Goal: Information Seeking & Learning: Check status

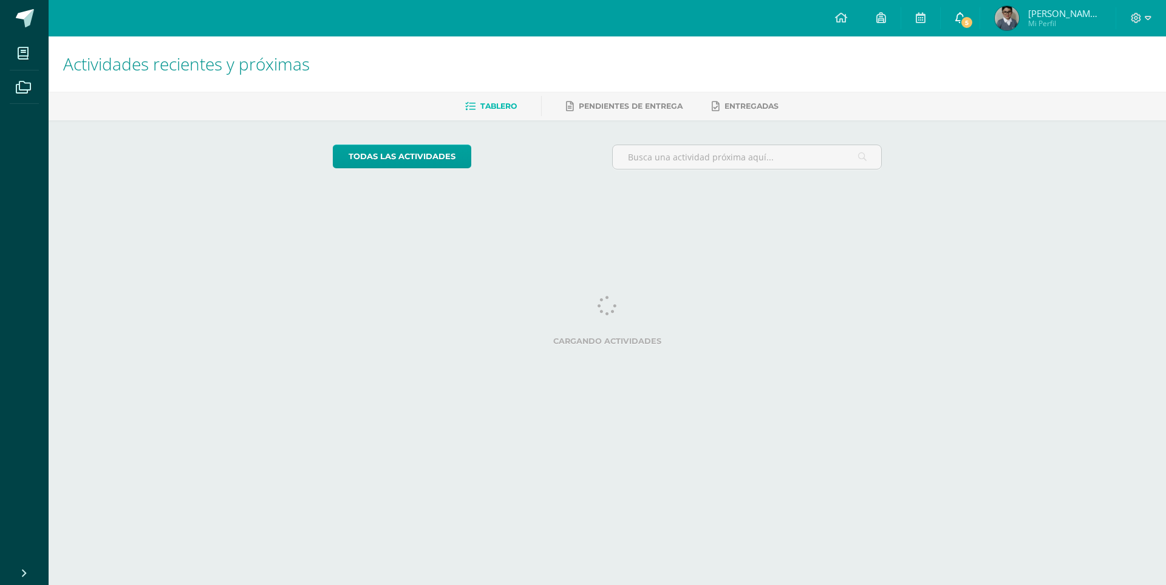
click at [958, 22] on icon at bounding box center [961, 17] width 10 height 11
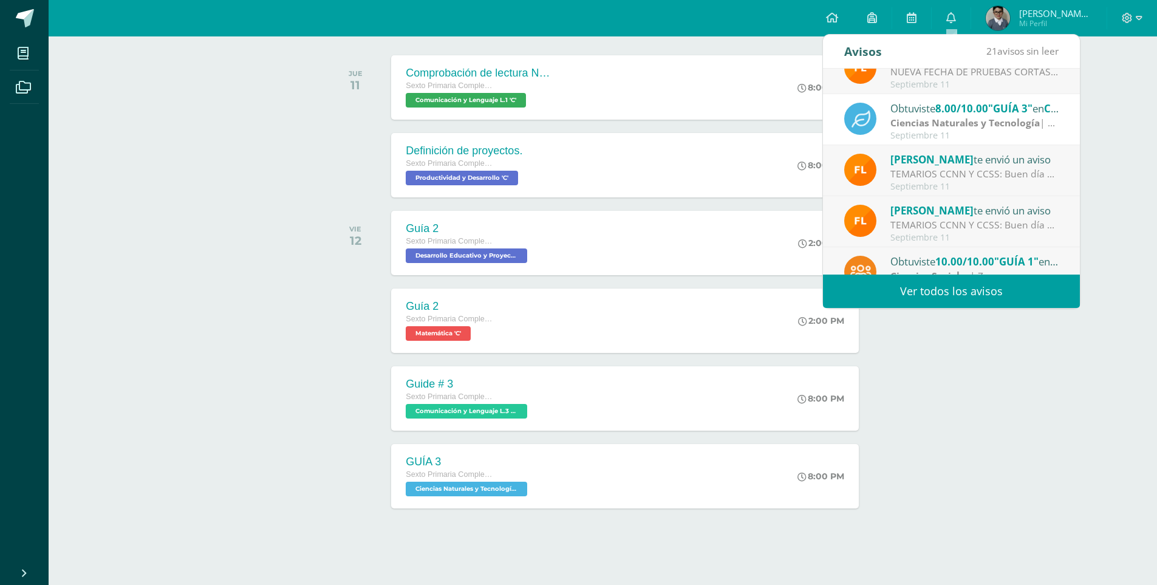
scroll to position [20, 0]
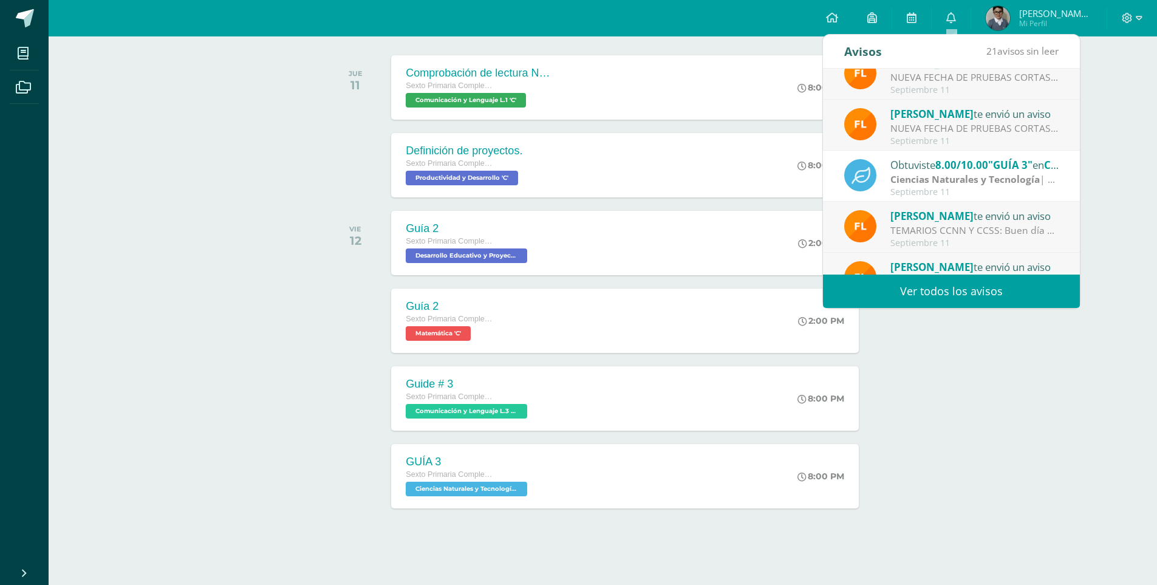
click at [943, 290] on link "Ver todos los avisos" at bounding box center [951, 291] width 257 height 33
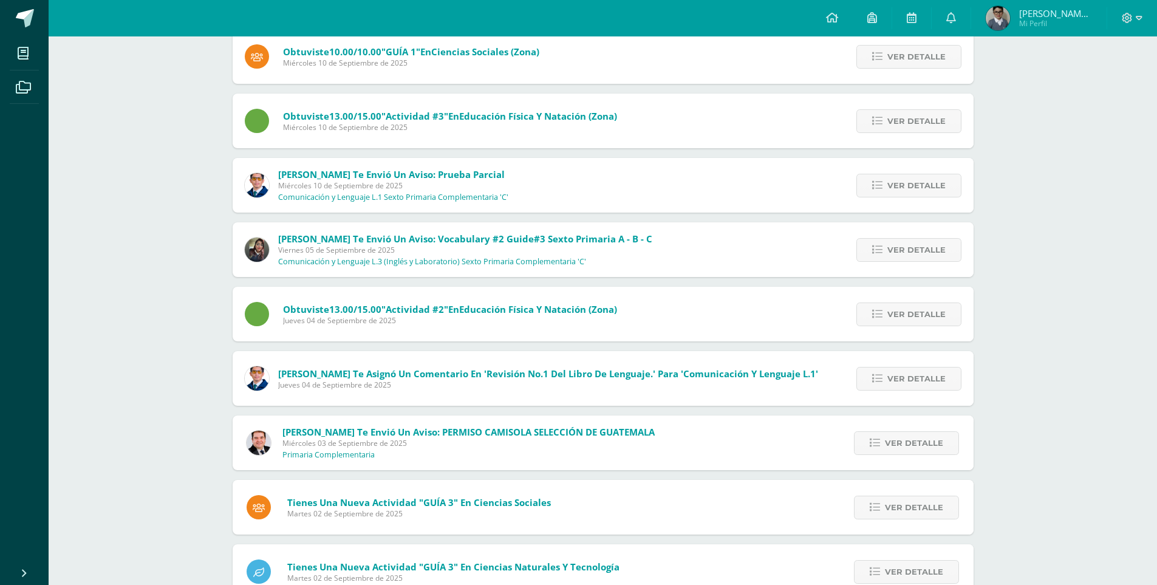
scroll to position [423, 0]
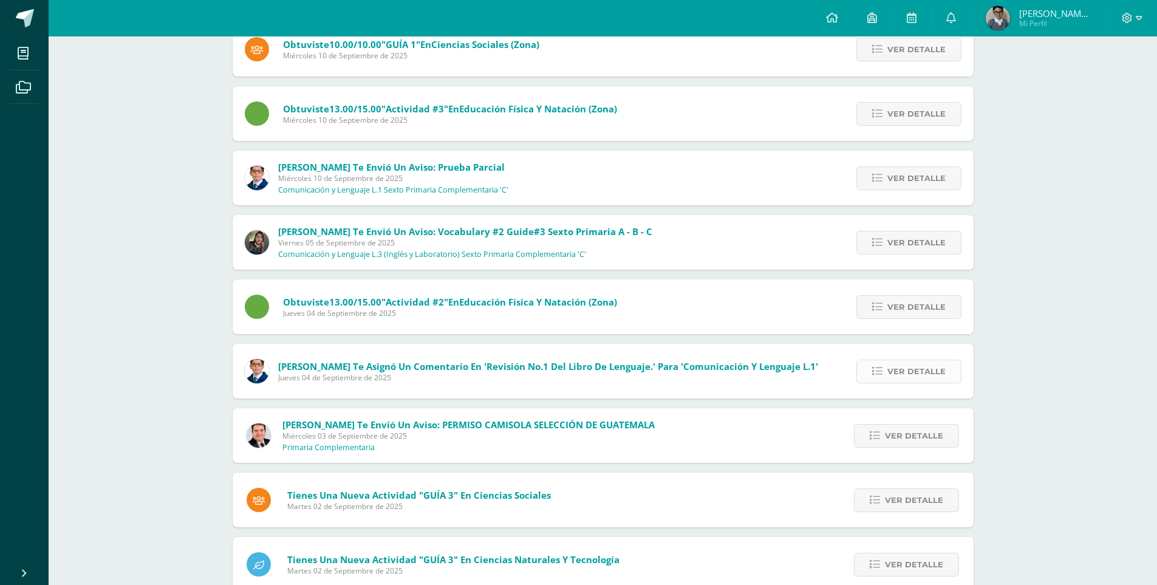
click at [892, 371] on span "Ver detalle" at bounding box center [917, 371] width 58 height 22
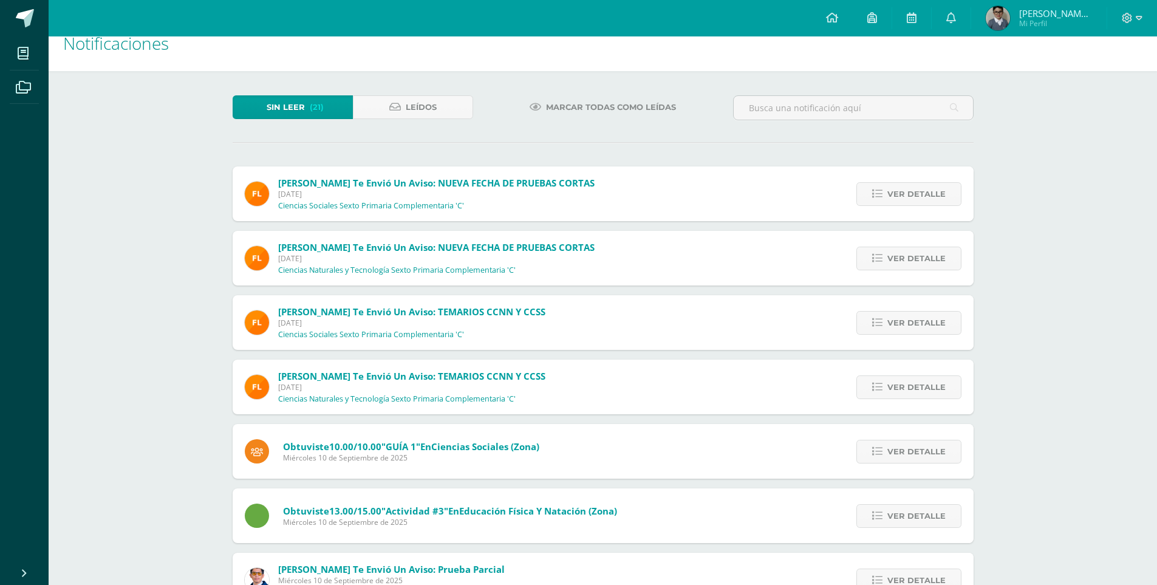
scroll to position [0, 0]
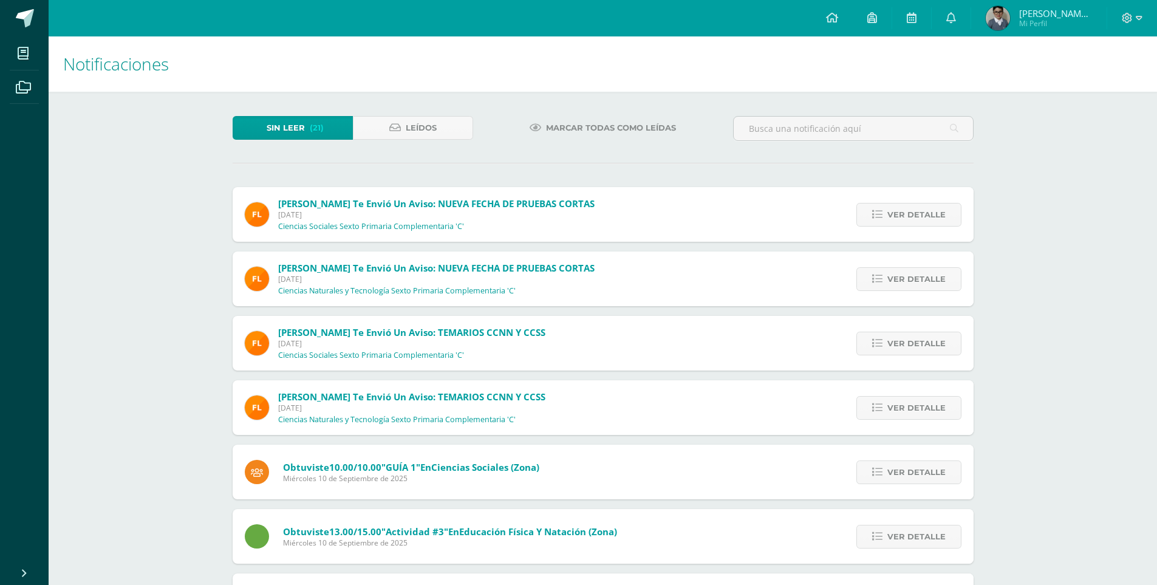
click at [1020, 21] on span "Mi Perfil" at bounding box center [1055, 23] width 73 height 10
click at [953, 24] on span at bounding box center [952, 18] width 10 height 13
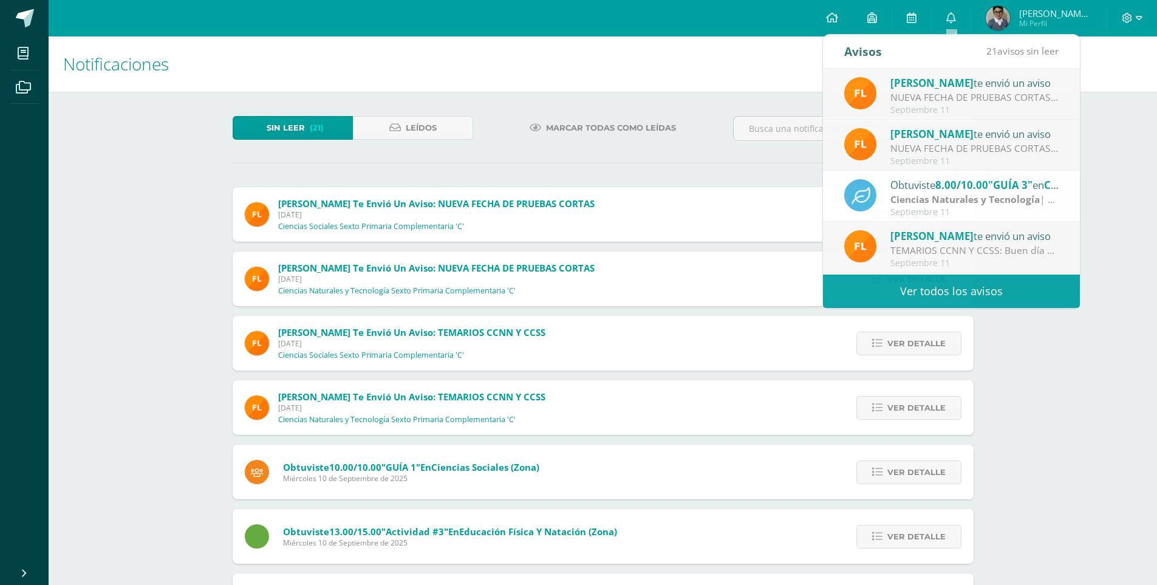
click at [1025, 12] on span "[PERSON_NAME] de [PERSON_NAME]" at bounding box center [1055, 13] width 73 height 12
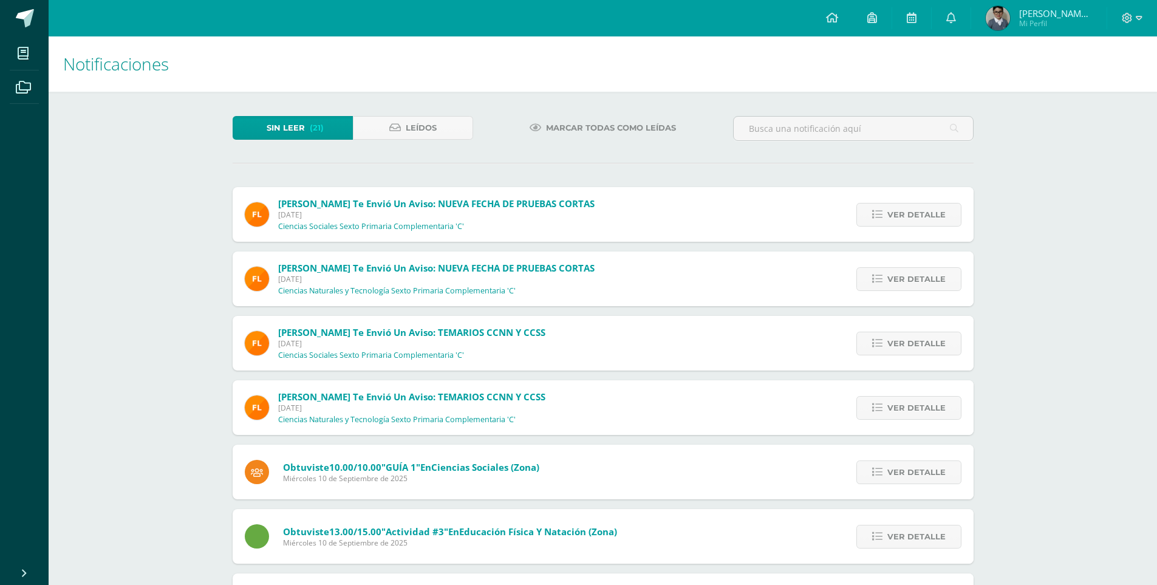
click at [1029, 18] on span "Mi Perfil" at bounding box center [1055, 23] width 73 height 10
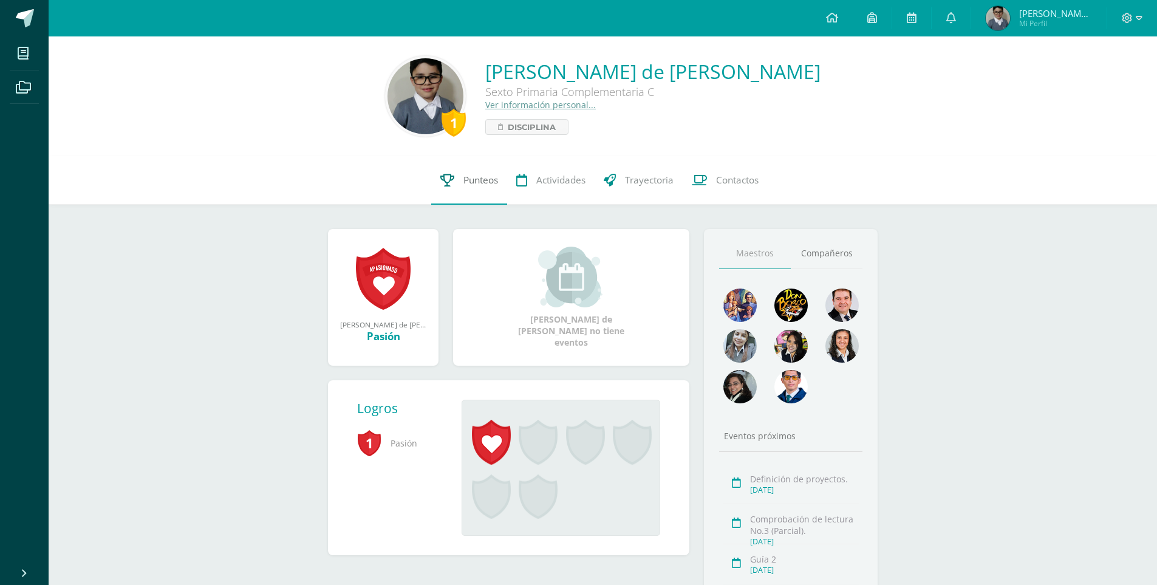
click at [474, 178] on span "Punteos" at bounding box center [481, 180] width 35 height 13
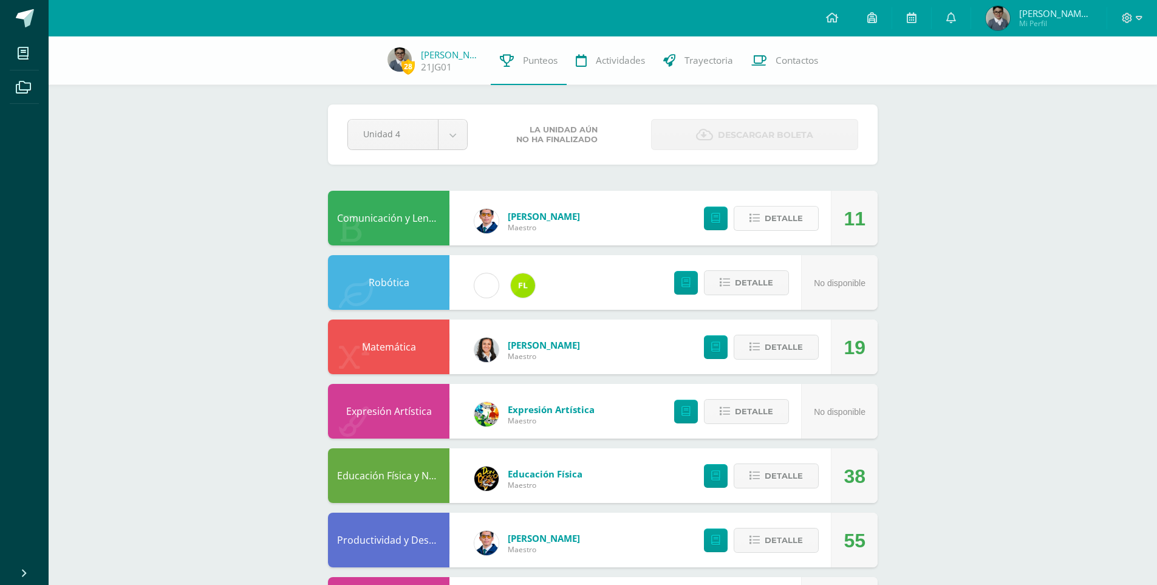
click at [798, 218] on span "Detalle" at bounding box center [784, 218] width 38 height 22
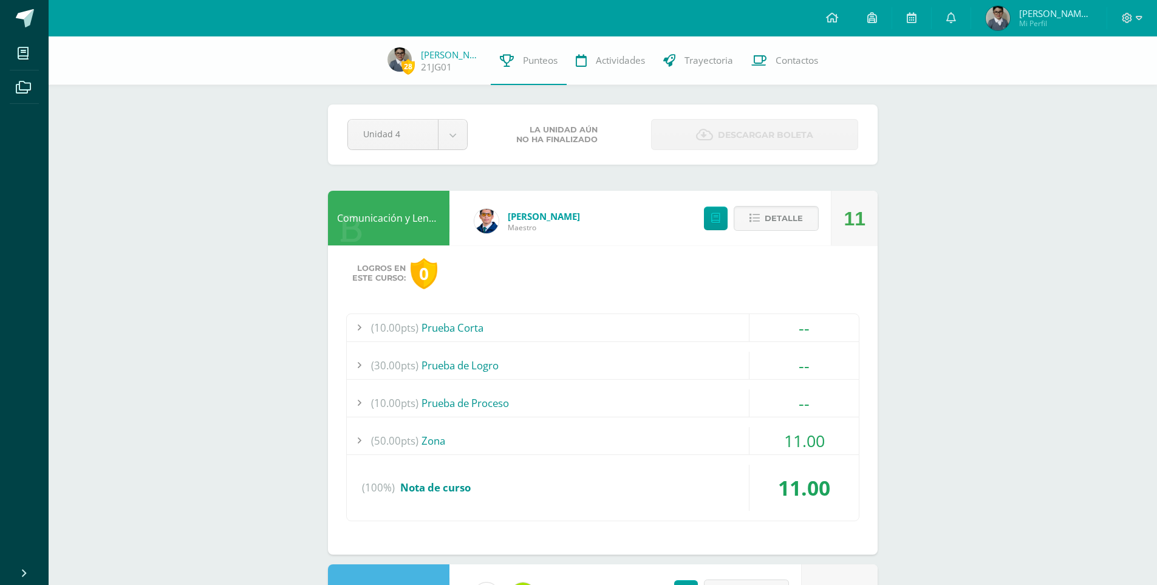
click at [784, 445] on span "11.00" at bounding box center [804, 441] width 41 height 22
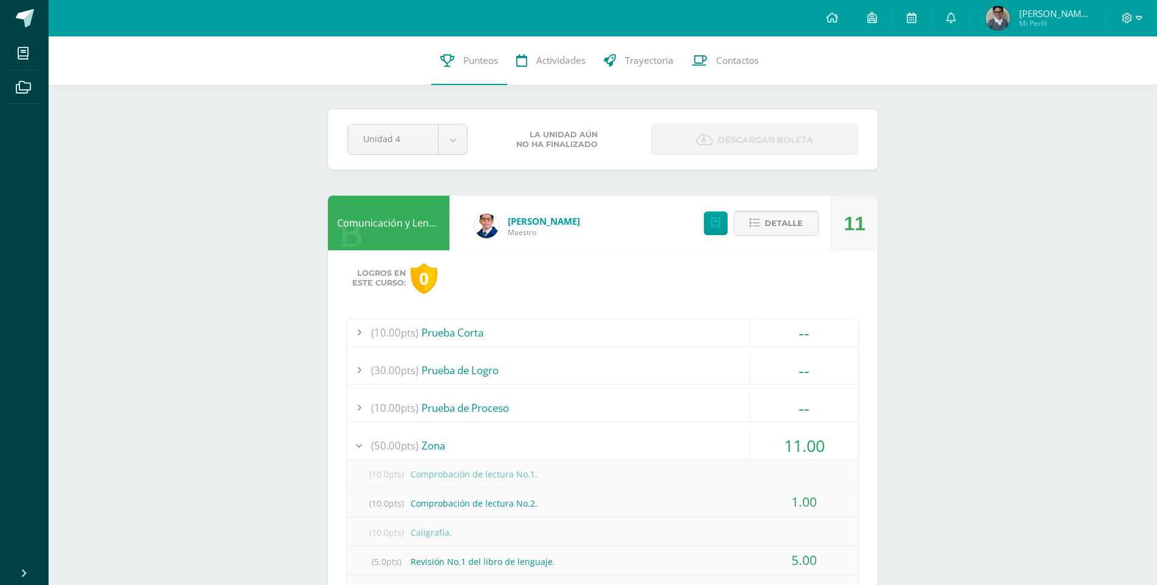
click at [764, 230] on button "Detalle" at bounding box center [776, 223] width 85 height 25
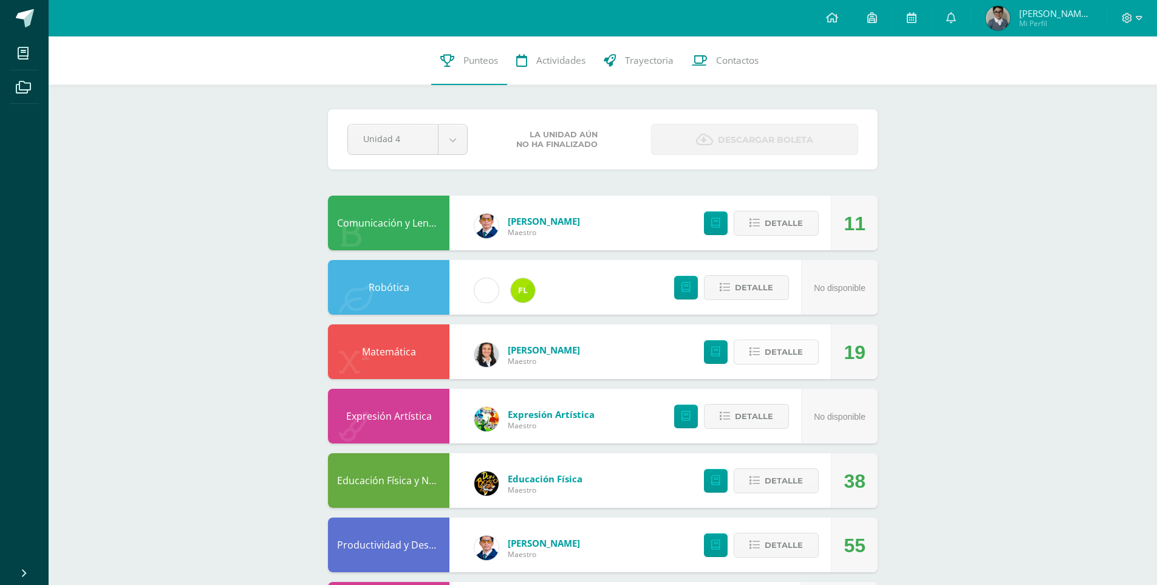
click at [787, 353] on span "Detalle" at bounding box center [784, 352] width 38 height 22
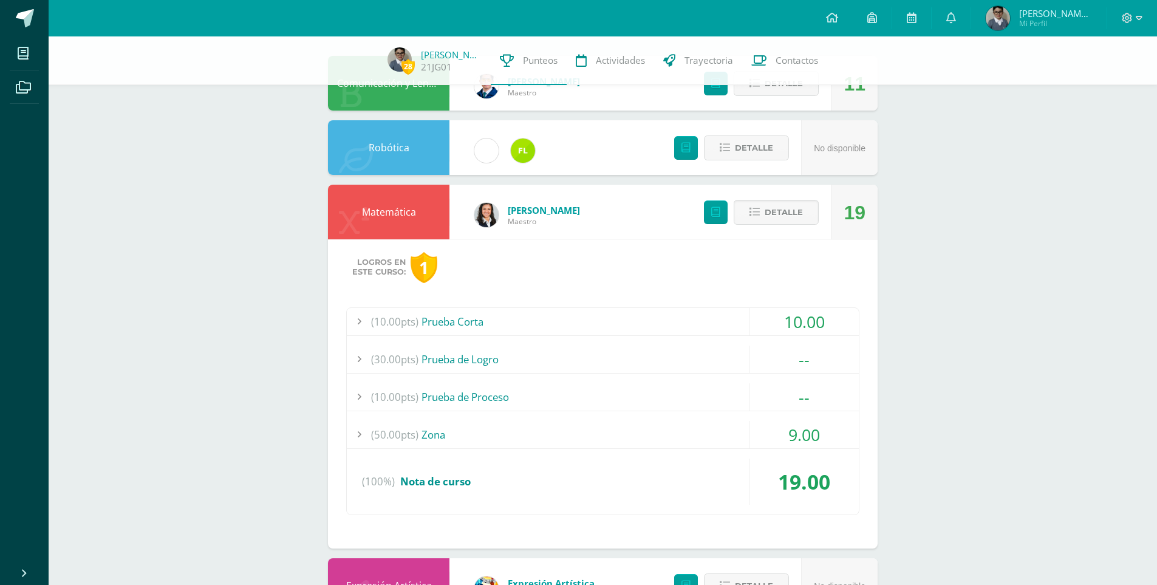
scroll to position [182, 0]
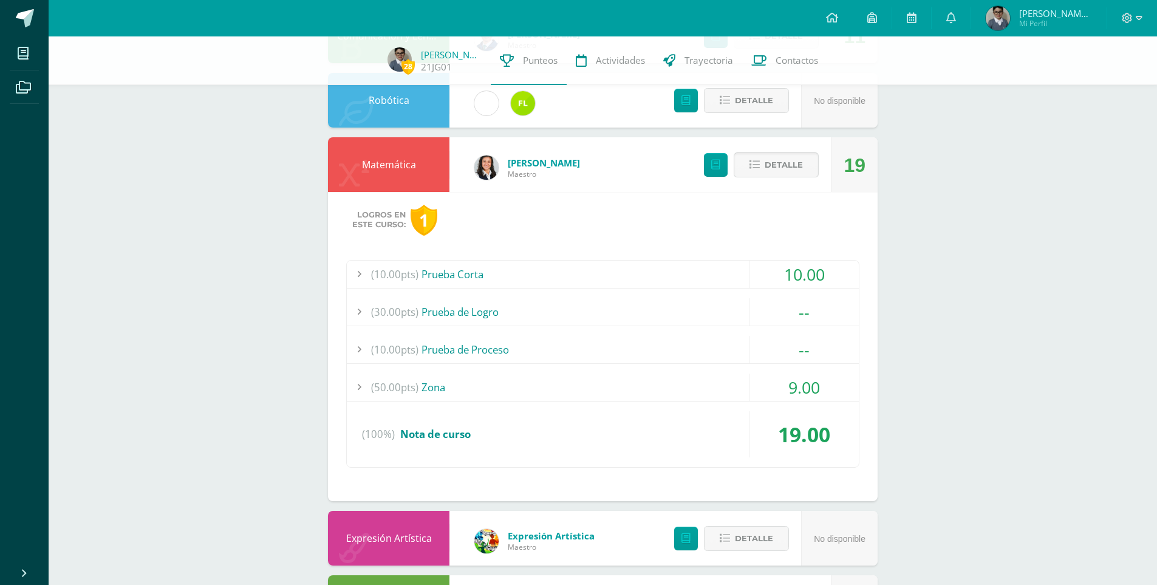
click at [793, 165] on span "Detalle" at bounding box center [784, 165] width 38 height 22
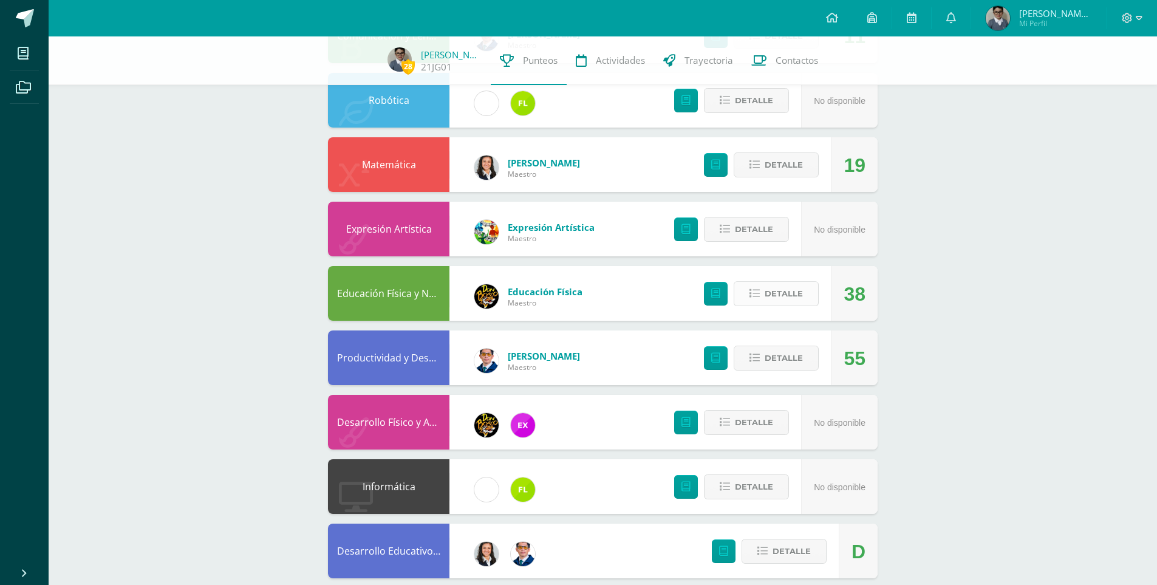
click at [782, 300] on span "Detalle" at bounding box center [784, 294] width 38 height 22
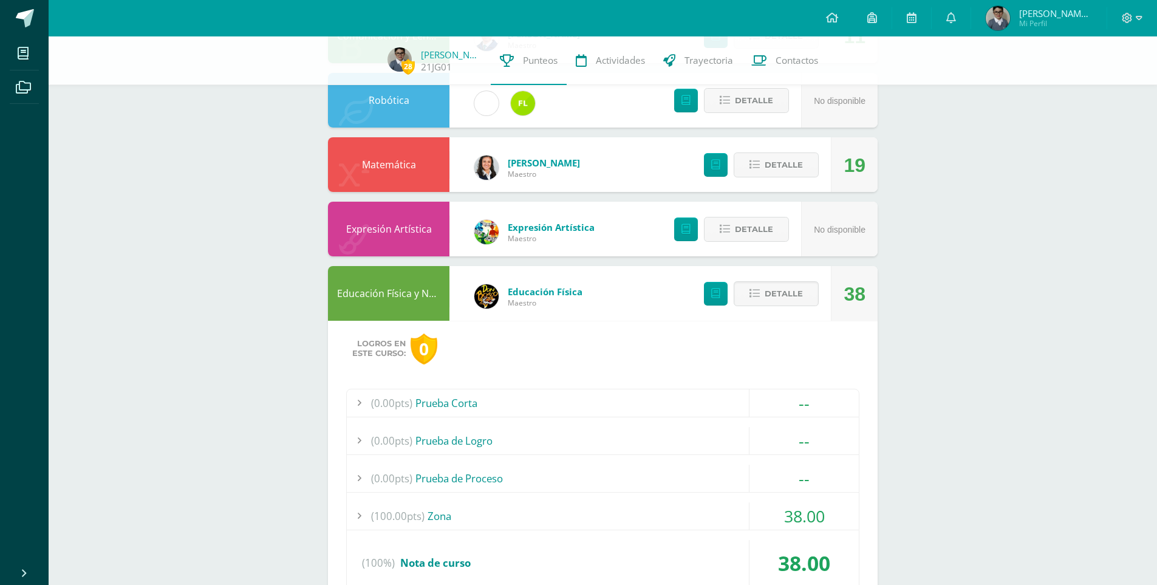
click at [772, 518] on div "38.00" at bounding box center [804, 515] width 110 height 27
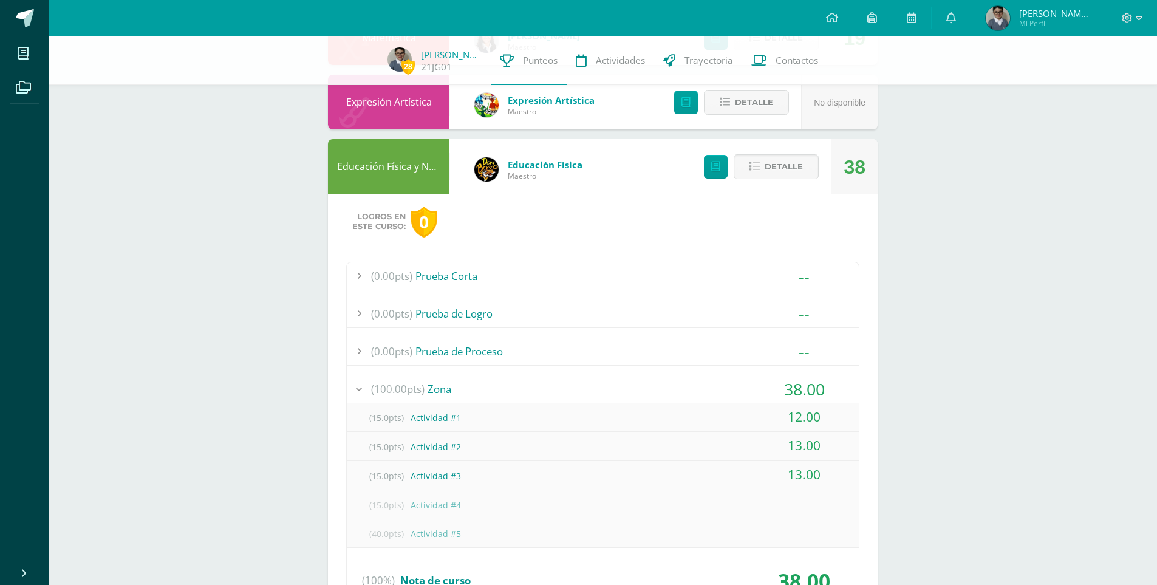
scroll to position [304, 0]
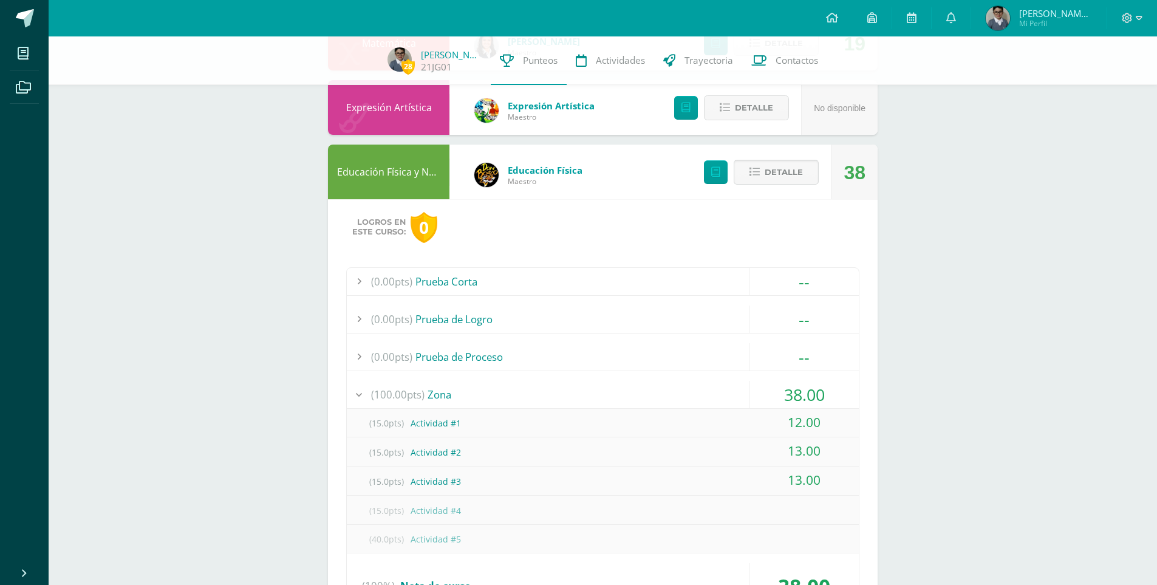
click at [767, 174] on span "Detalle" at bounding box center [784, 172] width 38 height 22
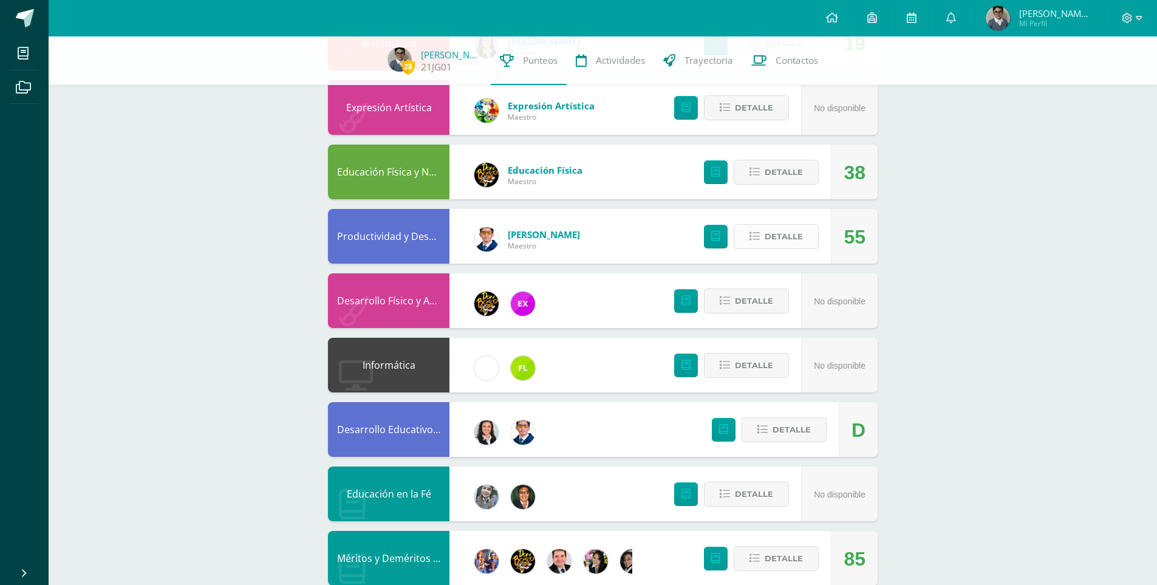
click at [806, 238] on button "Detalle" at bounding box center [776, 236] width 85 height 25
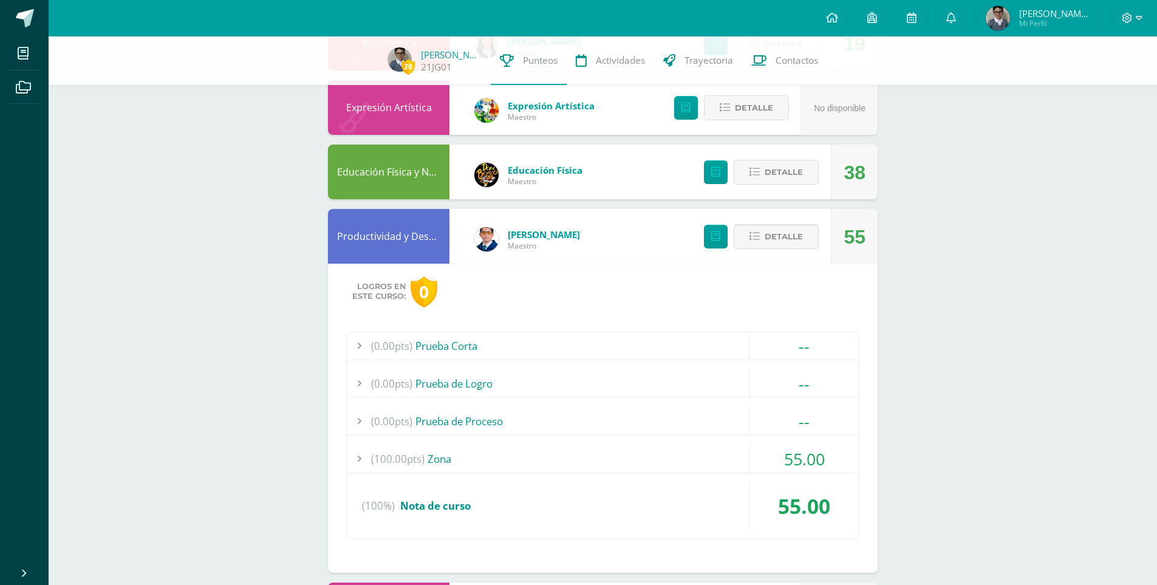
click at [778, 461] on div "55.00" at bounding box center [804, 458] width 110 height 27
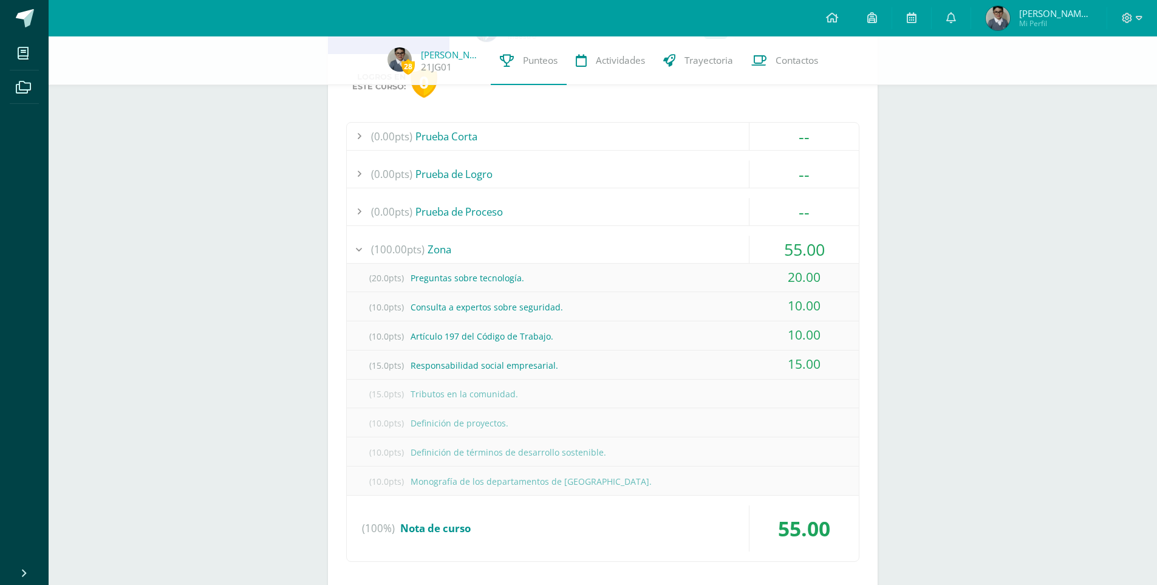
scroll to position [425, 0]
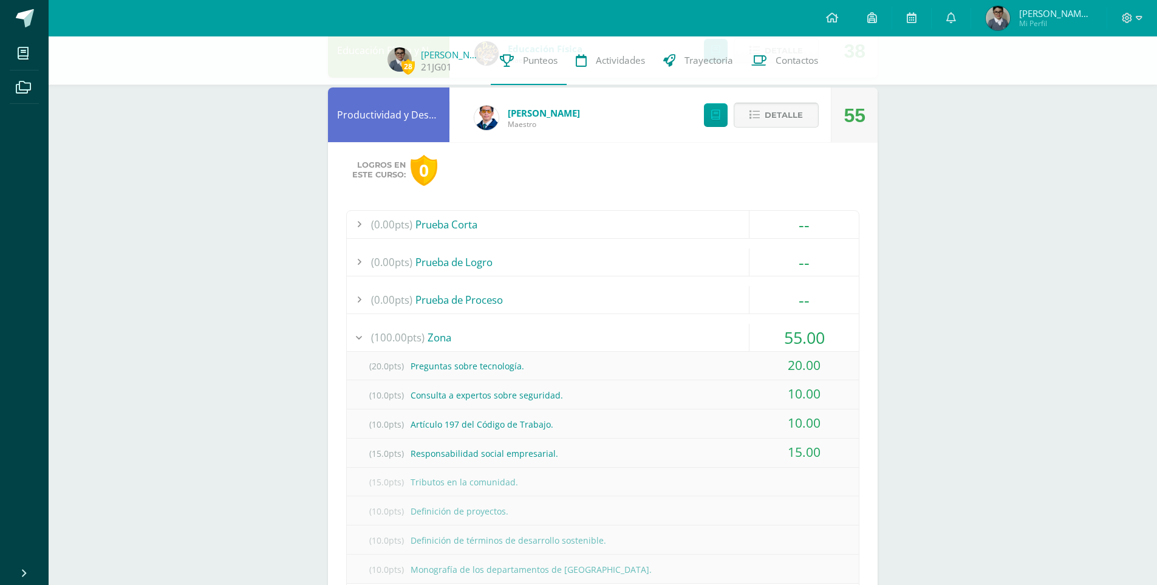
click at [790, 119] on span "Detalle" at bounding box center [784, 115] width 38 height 22
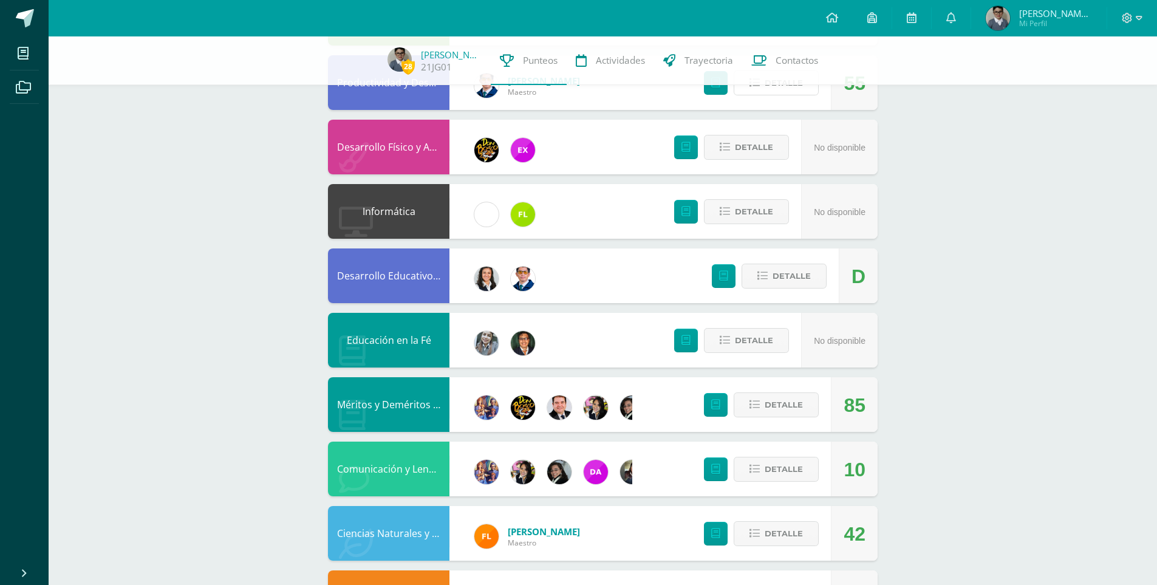
scroll to position [486, 0]
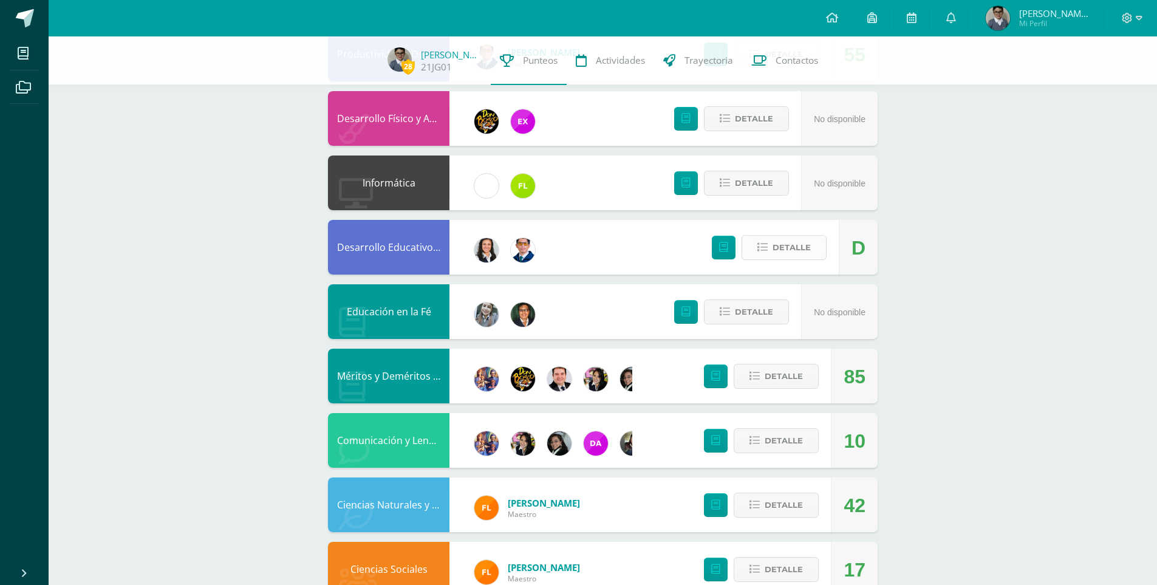
click at [774, 255] on span "Detalle" at bounding box center [792, 247] width 38 height 22
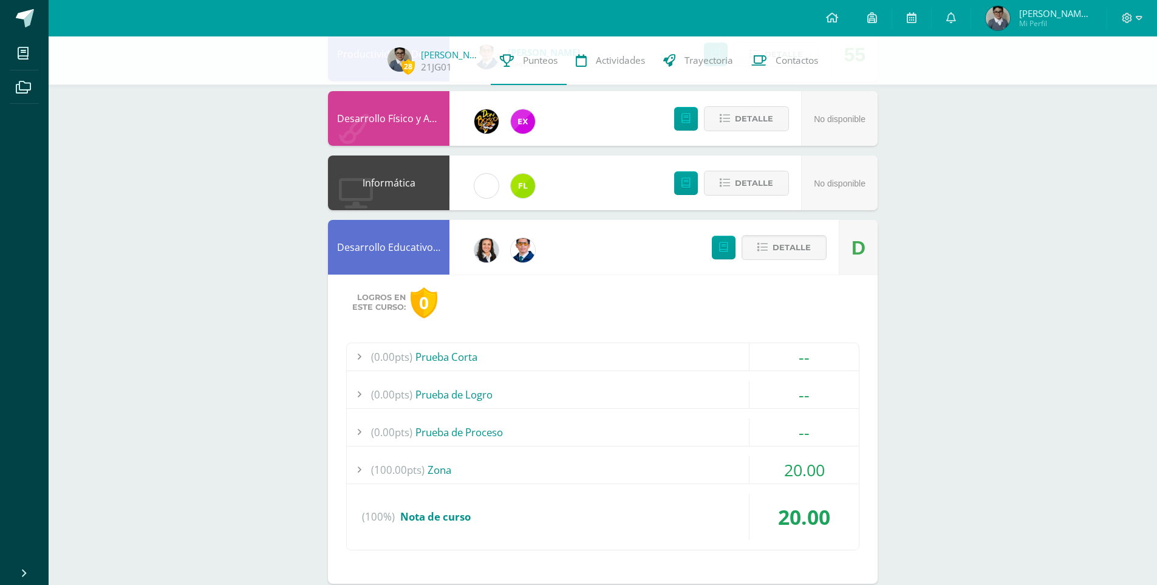
scroll to position [547, 0]
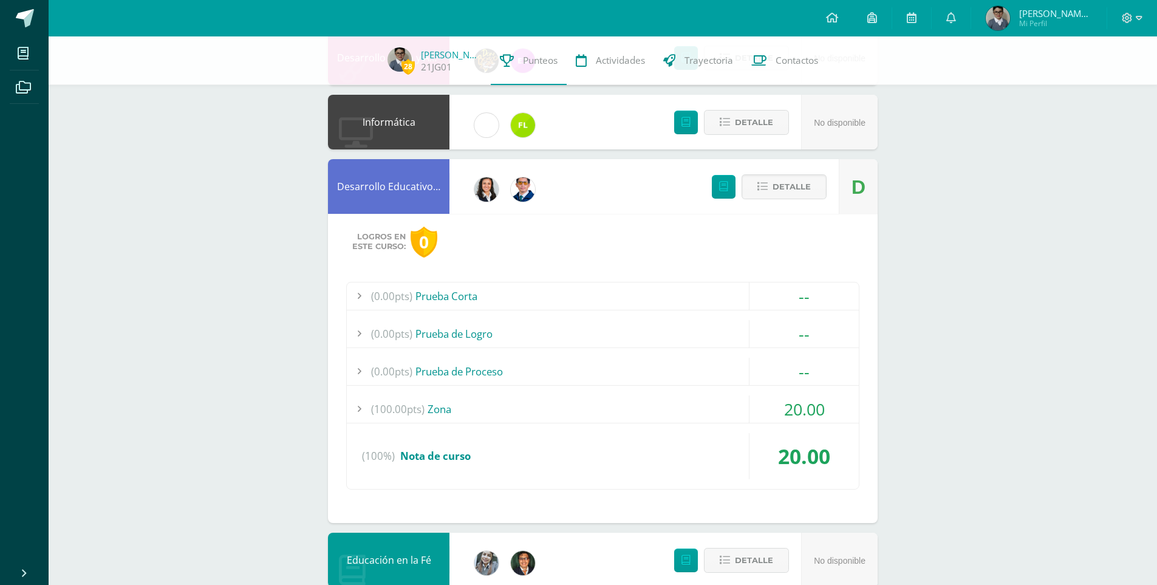
click at [778, 413] on div "20.00" at bounding box center [804, 409] width 110 height 27
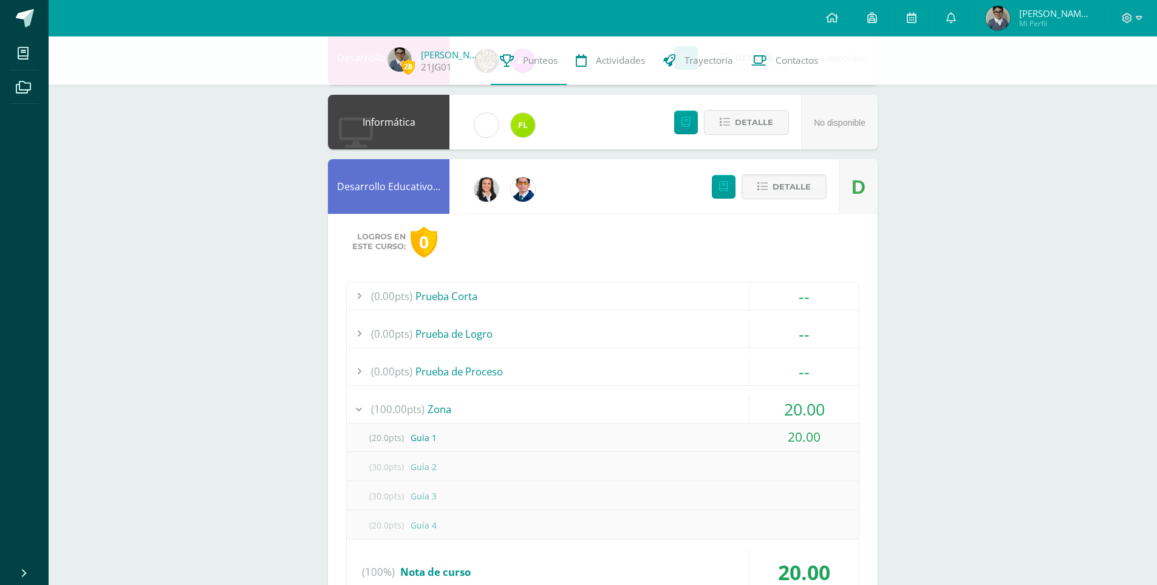
click at [778, 413] on div "20.00" at bounding box center [804, 409] width 110 height 27
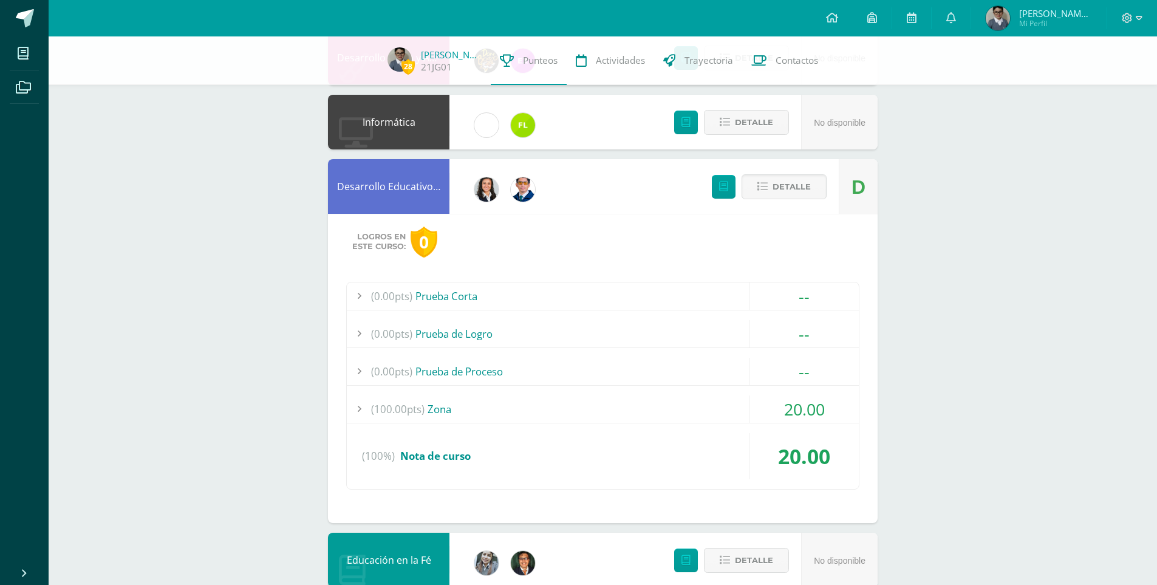
click at [779, 420] on div "20.00" at bounding box center [804, 409] width 110 height 27
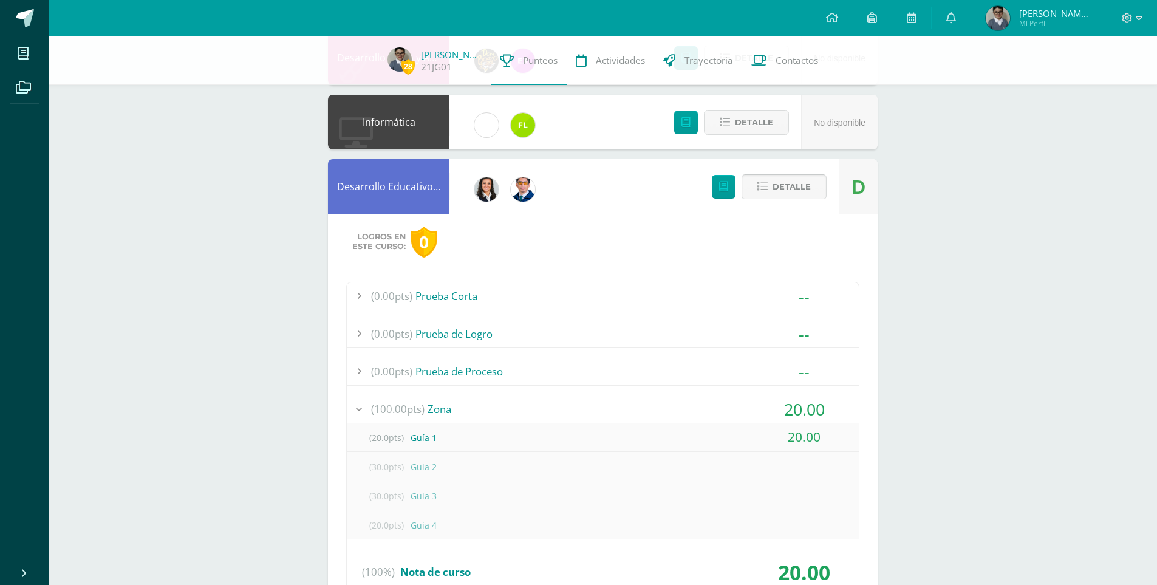
click at [790, 188] on span "Detalle" at bounding box center [792, 187] width 38 height 22
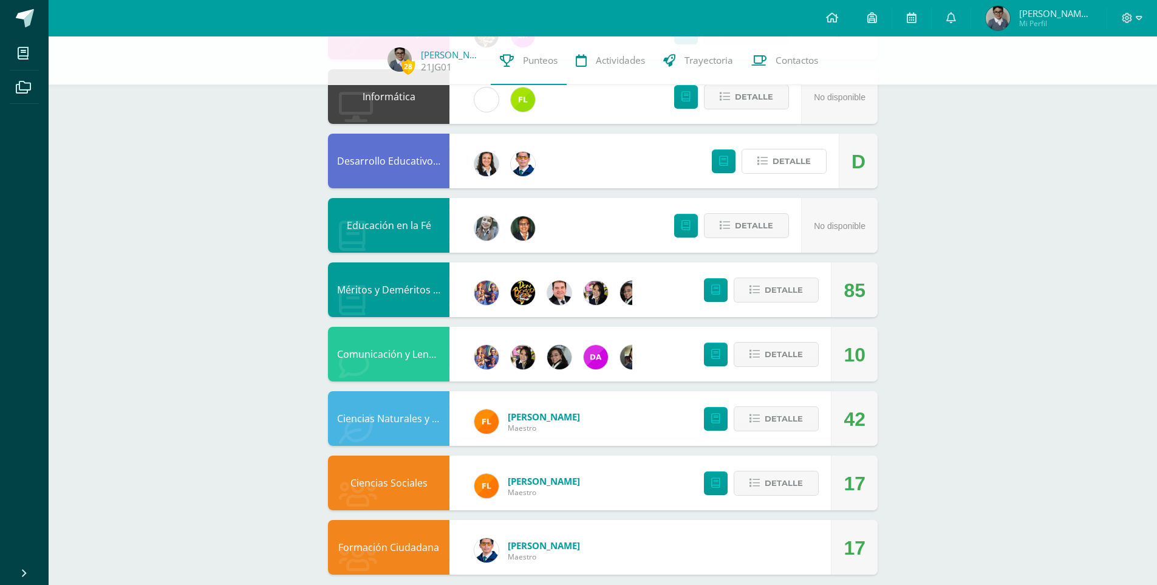
scroll to position [586, 0]
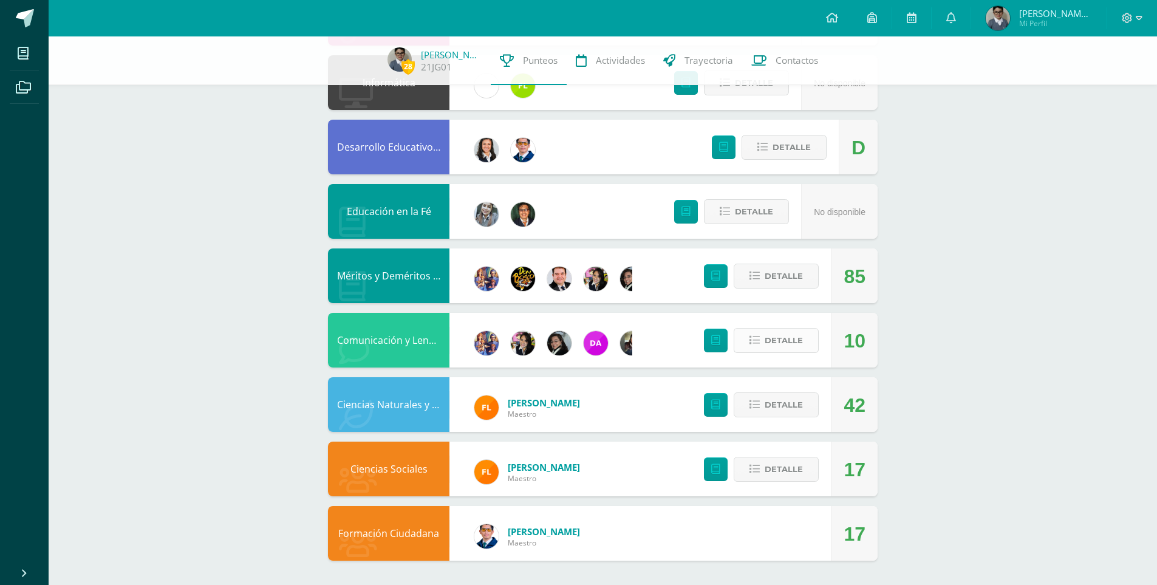
click at [792, 341] on span "Detalle" at bounding box center [784, 340] width 38 height 22
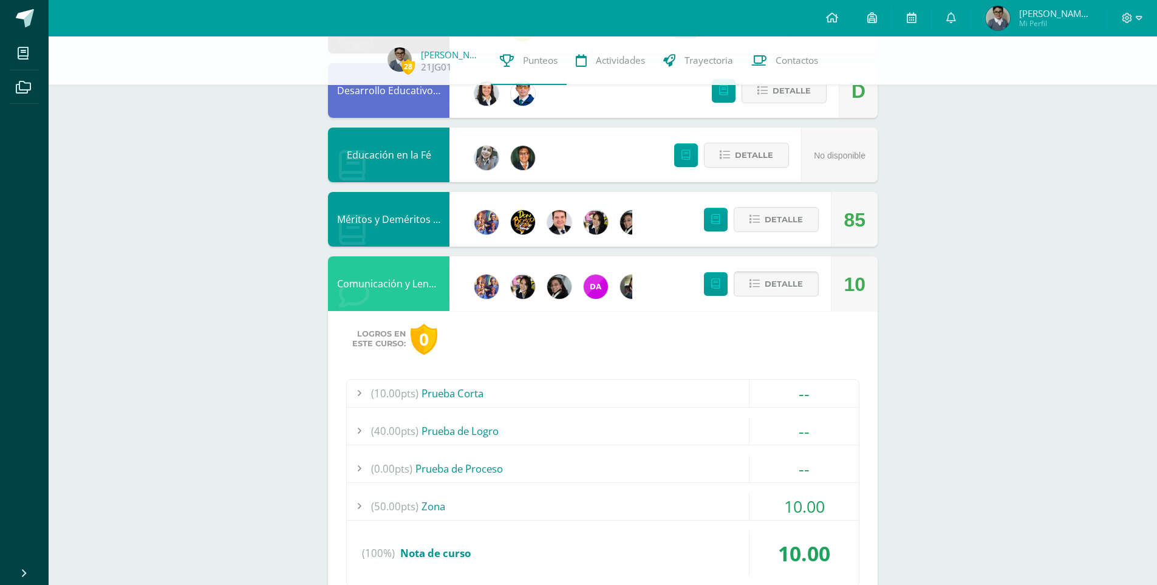
scroll to position [708, 0]
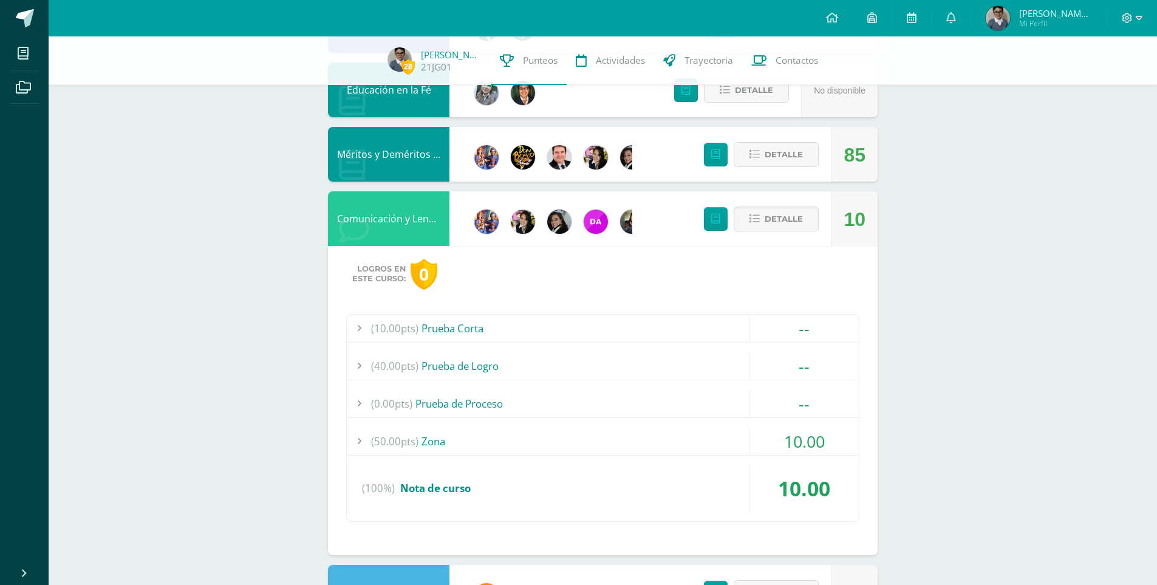
click at [781, 447] on div "10.00" at bounding box center [804, 441] width 110 height 27
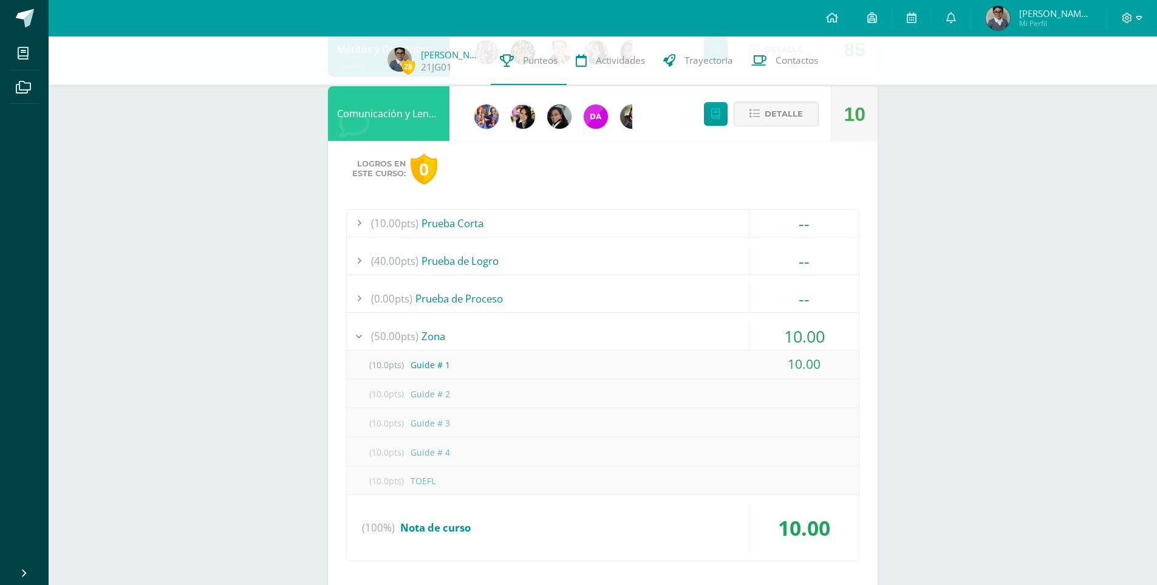
scroll to position [829, 0]
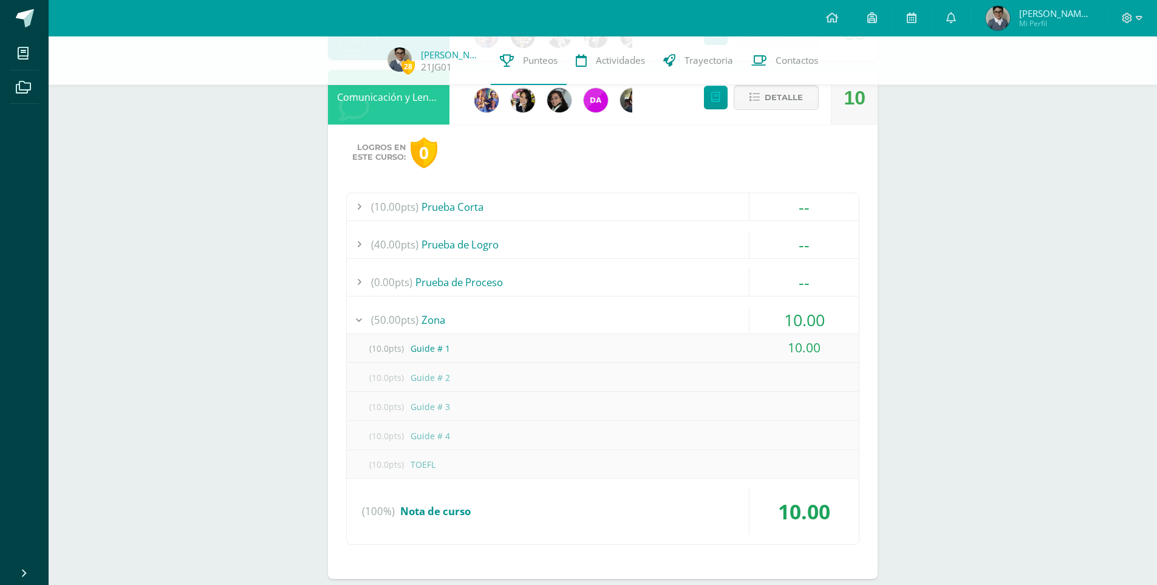
click at [767, 319] on div "10.00" at bounding box center [804, 319] width 110 height 27
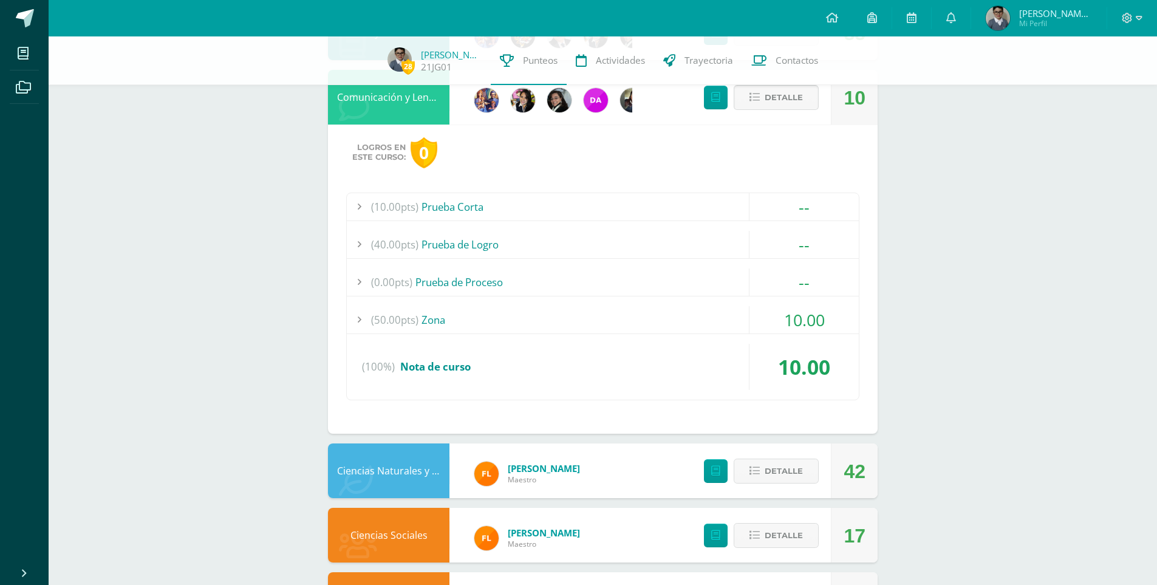
click at [780, 109] on button "Detalle" at bounding box center [776, 97] width 85 height 25
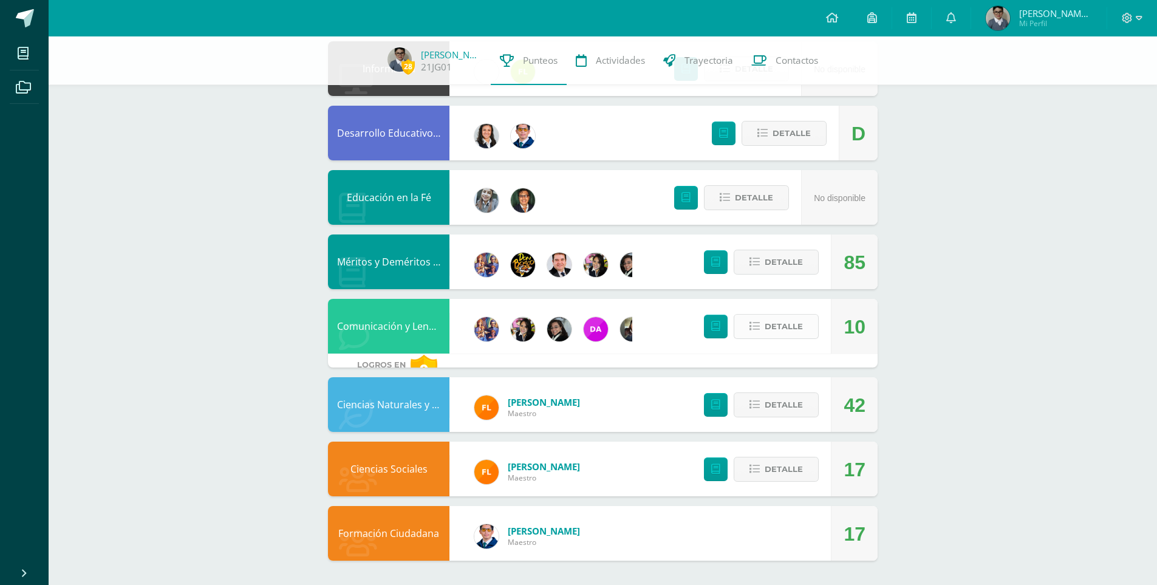
scroll to position [586, 0]
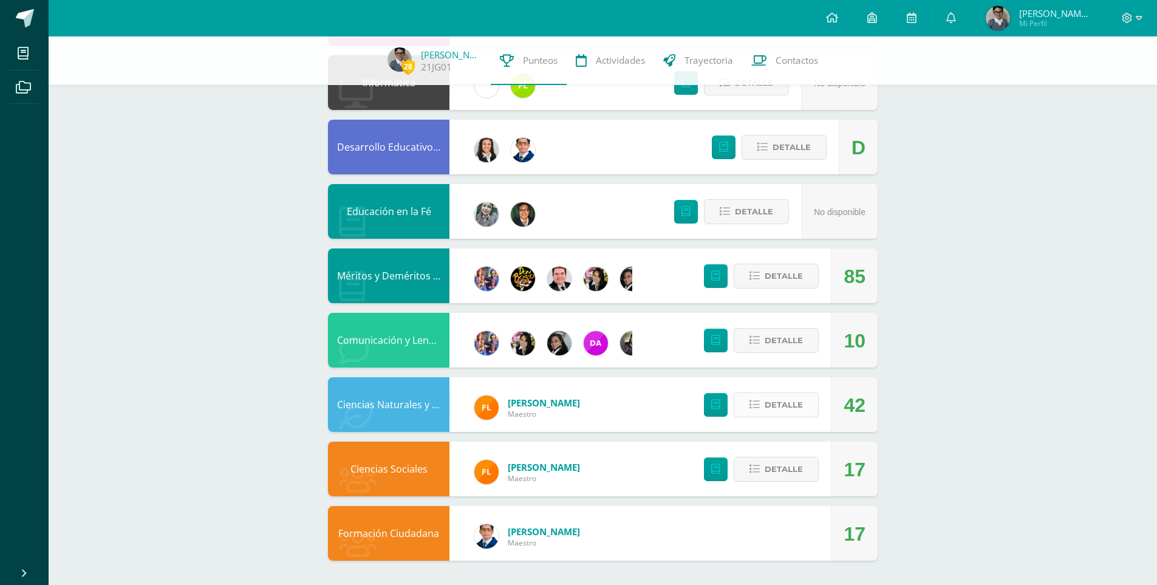
click at [756, 406] on icon at bounding box center [755, 405] width 10 height 10
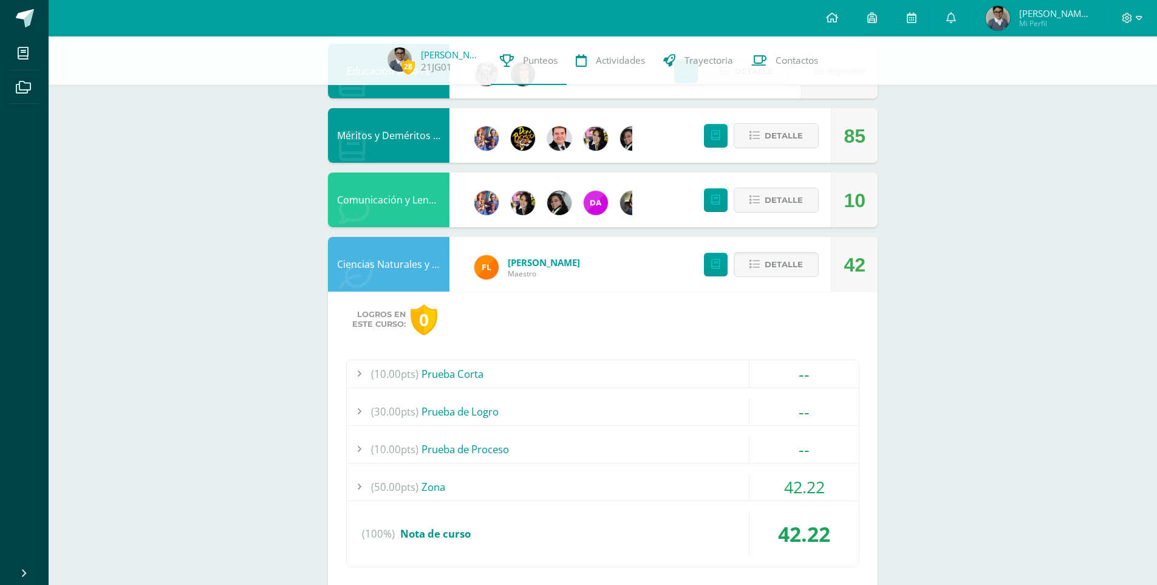
scroll to position [769, 0]
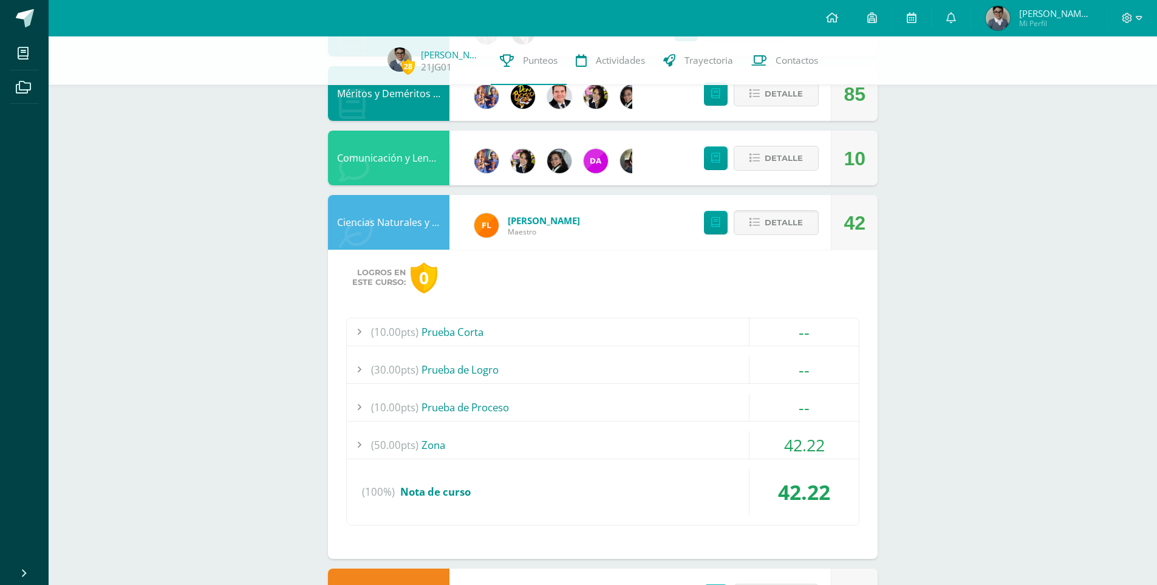
click at [782, 434] on div "42.22" at bounding box center [804, 444] width 110 height 27
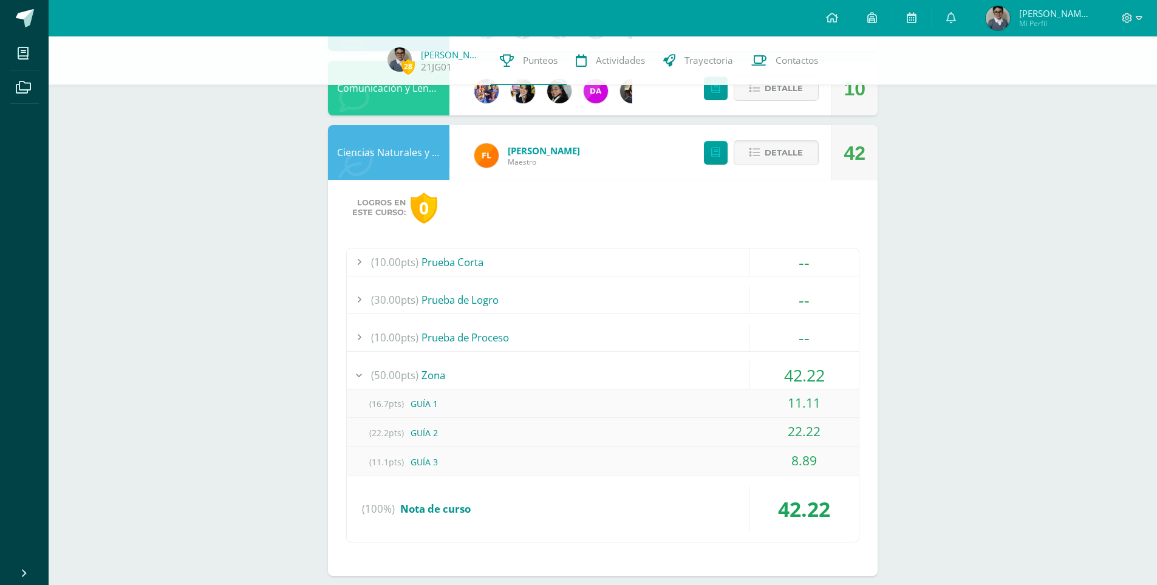
scroll to position [829, 0]
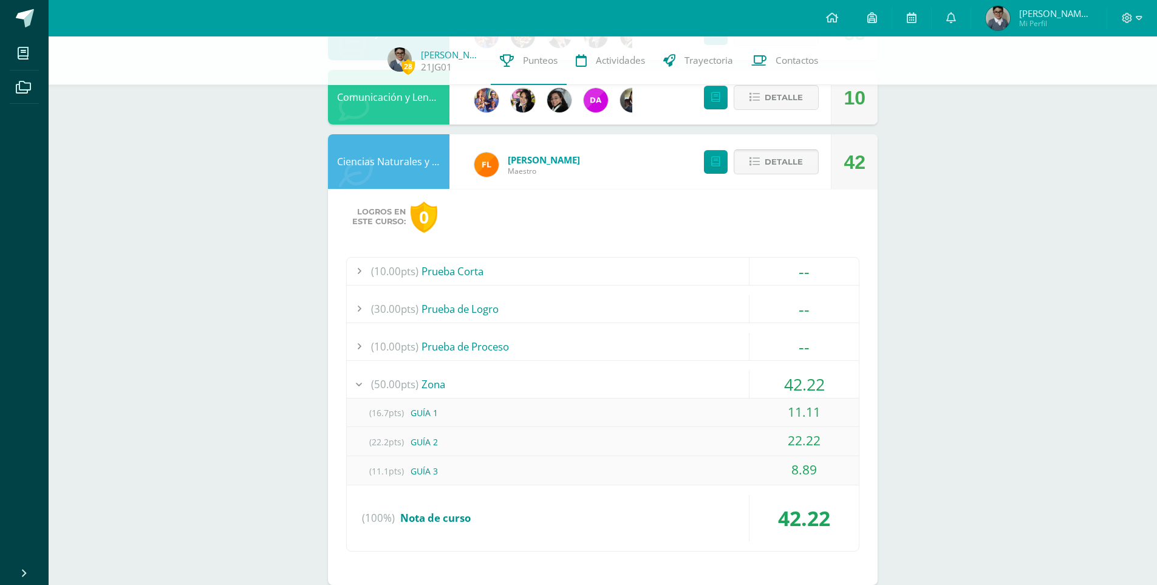
click at [784, 163] on span "Detalle" at bounding box center [784, 162] width 38 height 22
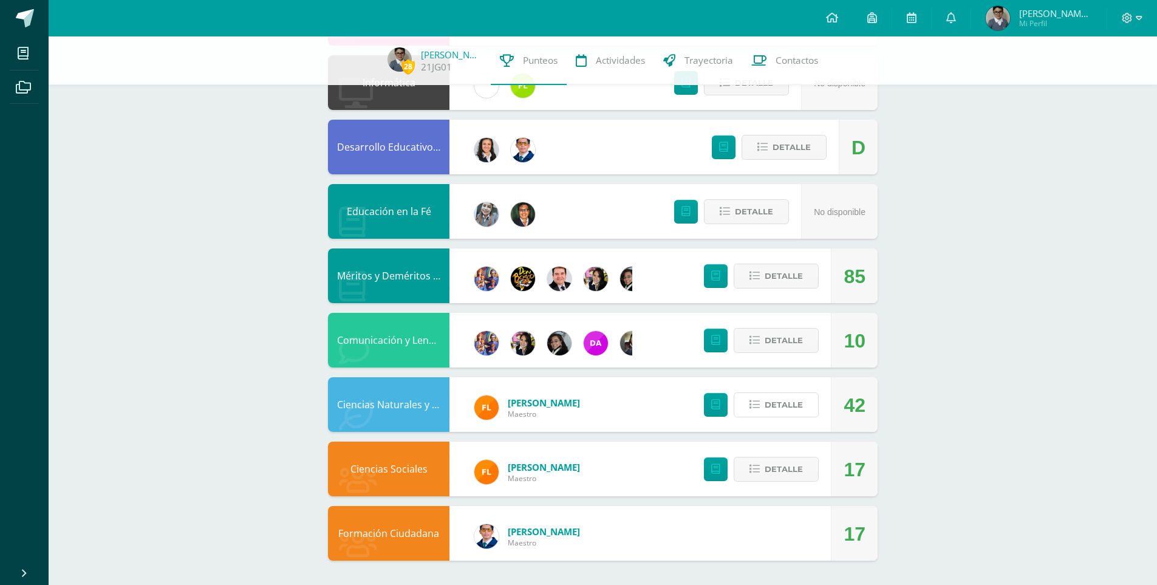
scroll to position [586, 0]
click at [778, 467] on span "Detalle" at bounding box center [784, 469] width 38 height 22
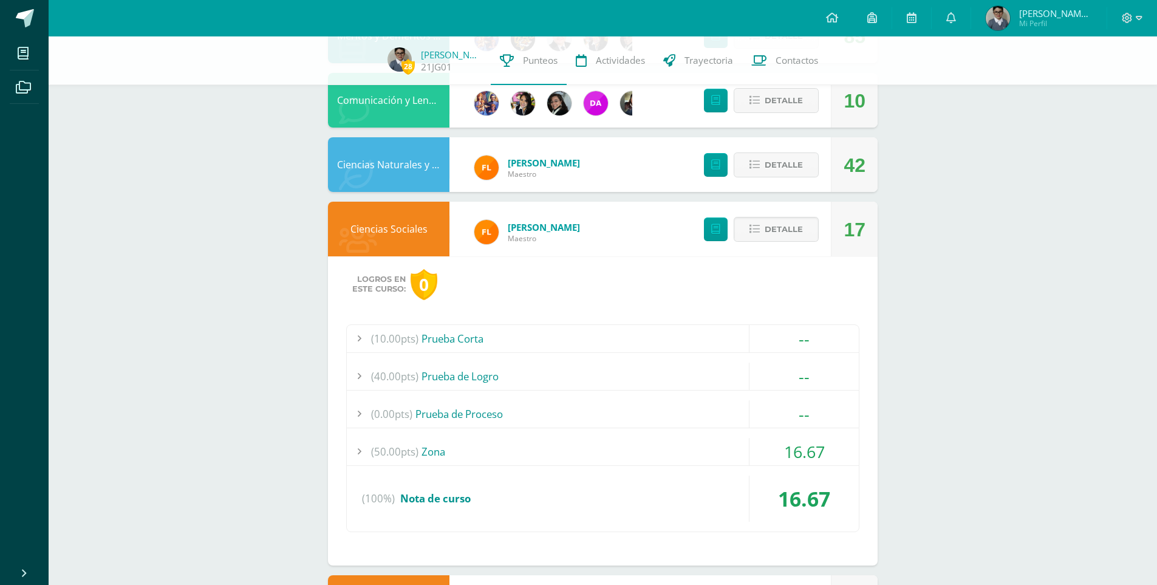
scroll to position [829, 0]
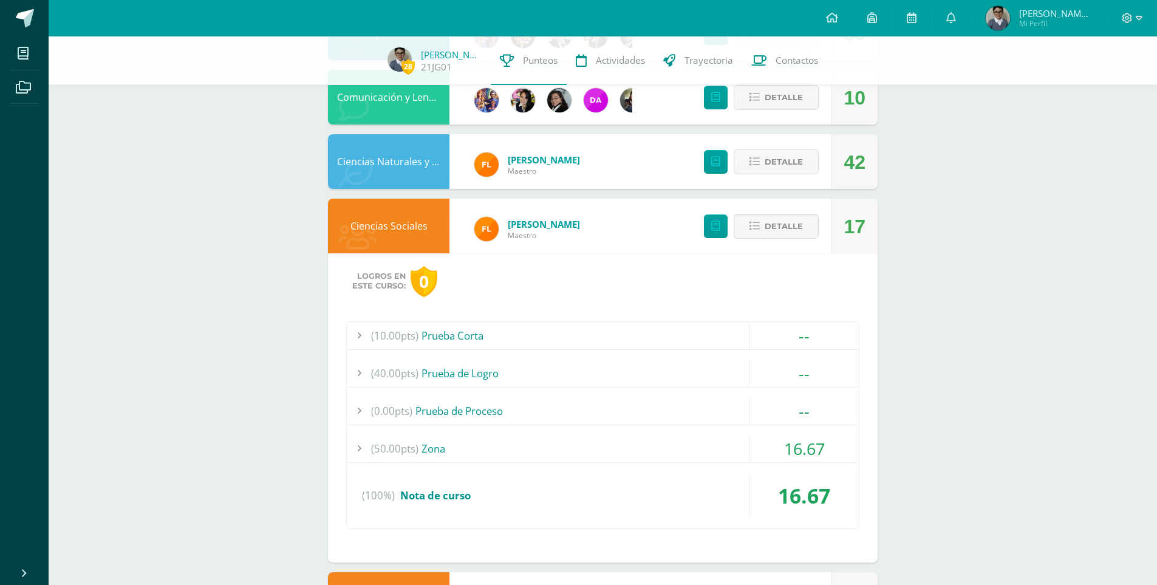
click at [772, 450] on div "16.67" at bounding box center [804, 448] width 110 height 27
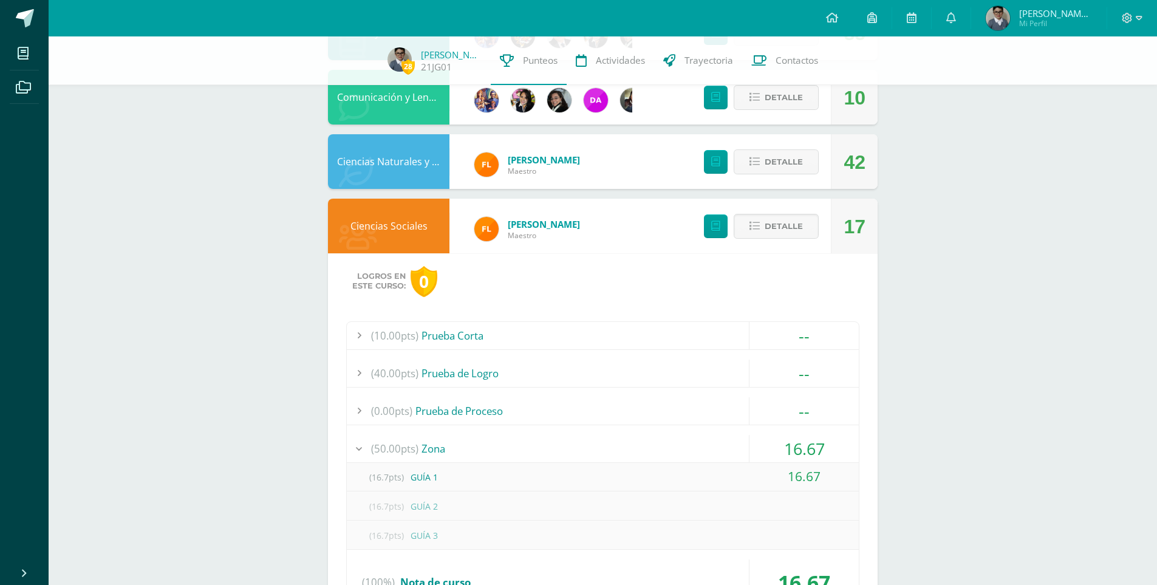
scroll to position [890, 0]
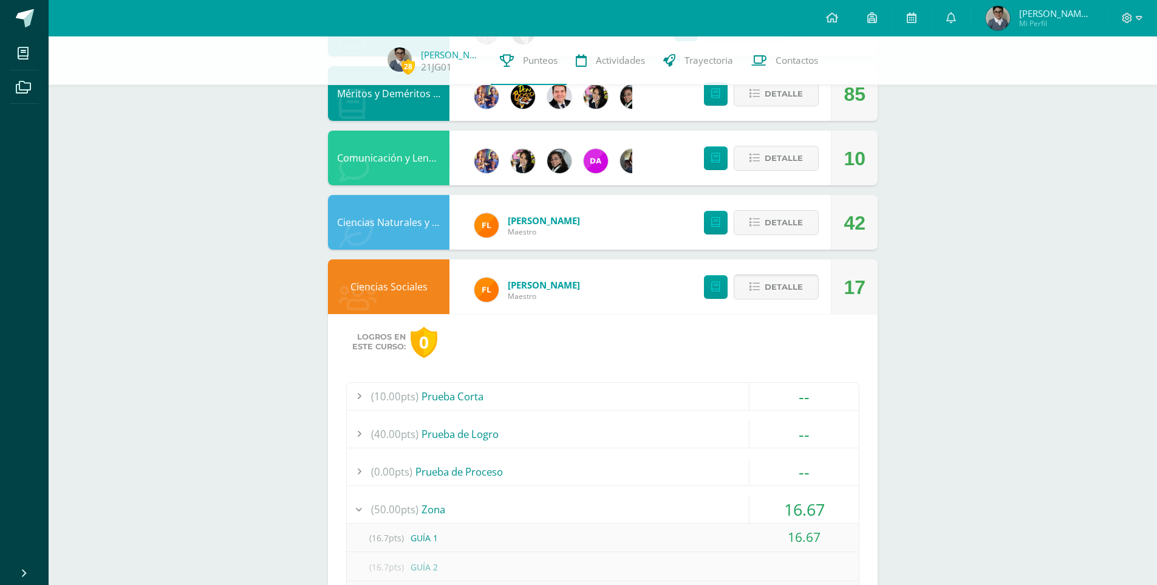
click at [760, 287] on icon at bounding box center [755, 287] width 10 height 10
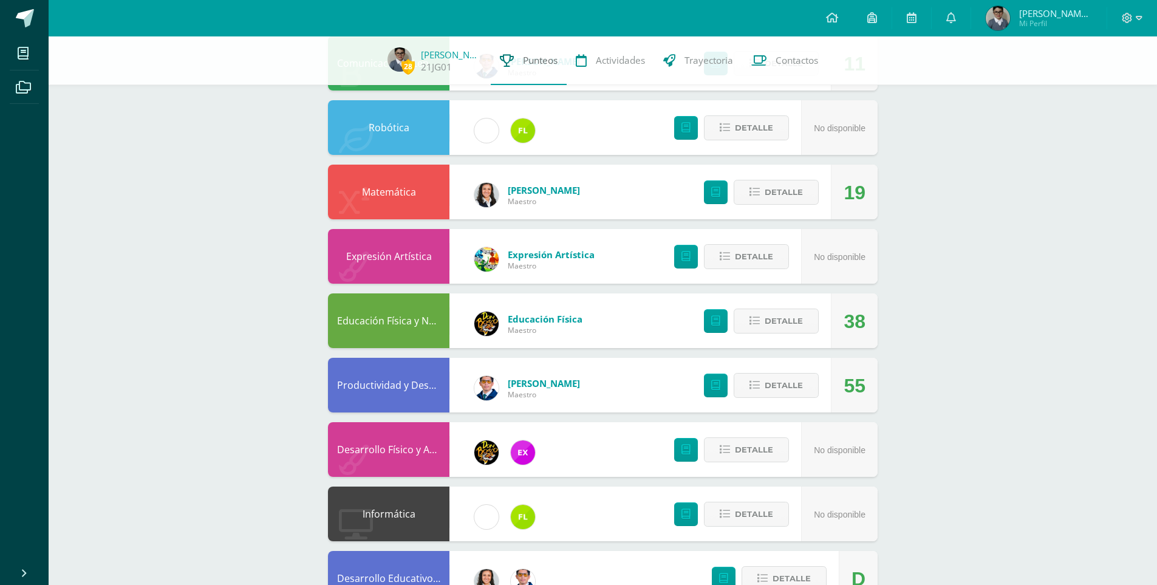
scroll to position [0, 0]
